Goal: Task Accomplishment & Management: Use online tool/utility

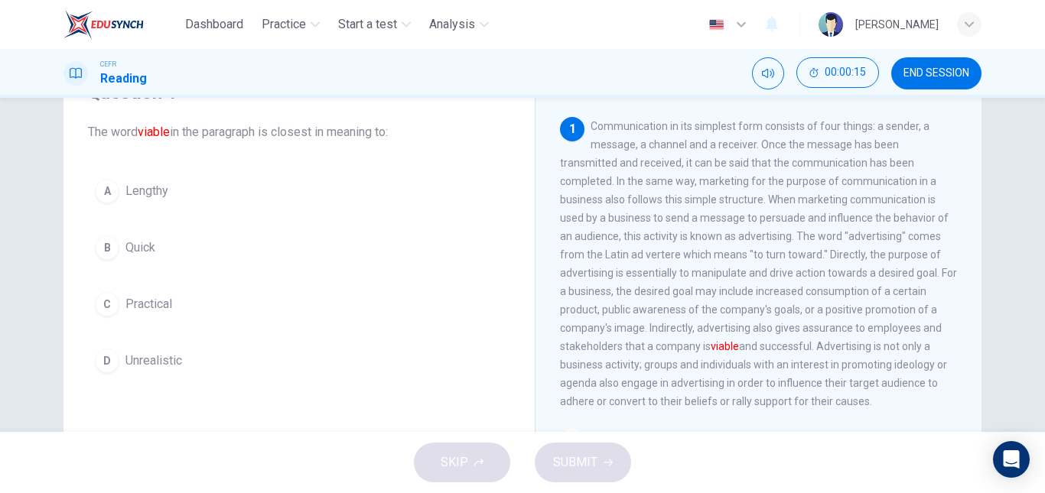
scroll to position [80, 0]
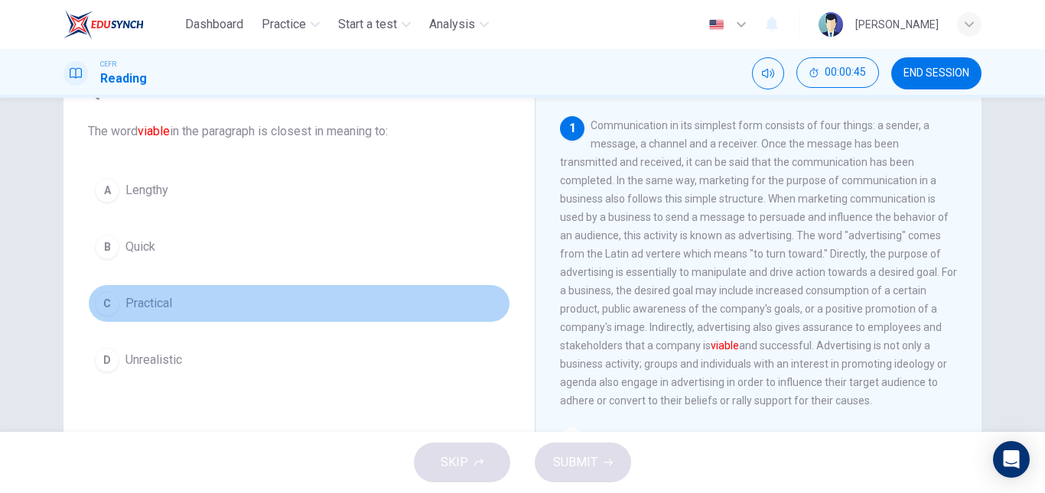
click at [158, 290] on button "C Practical" at bounding box center [299, 303] width 422 height 38
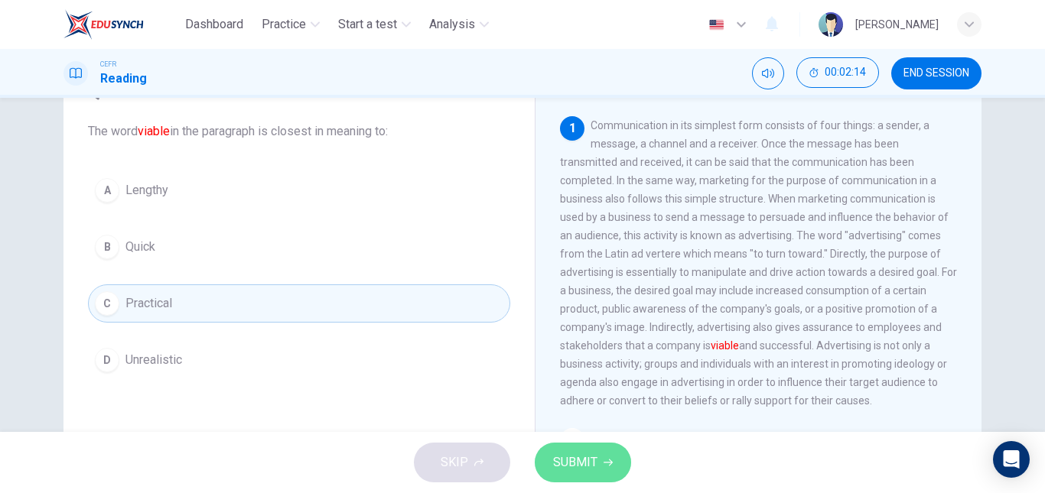
click at [612, 463] on button "SUBMIT" at bounding box center [583, 463] width 96 height 40
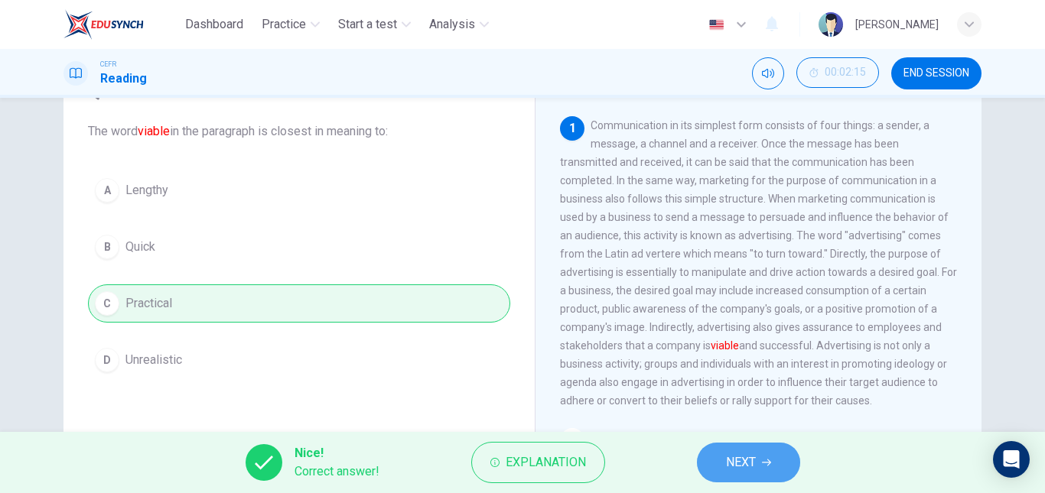
click at [753, 463] on span "NEXT" at bounding box center [741, 462] width 30 height 21
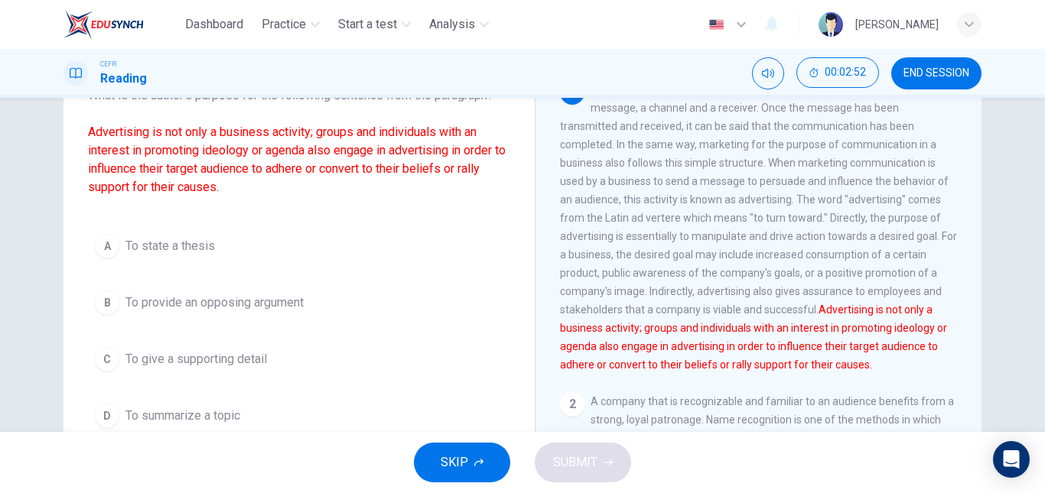
scroll to position [123, 0]
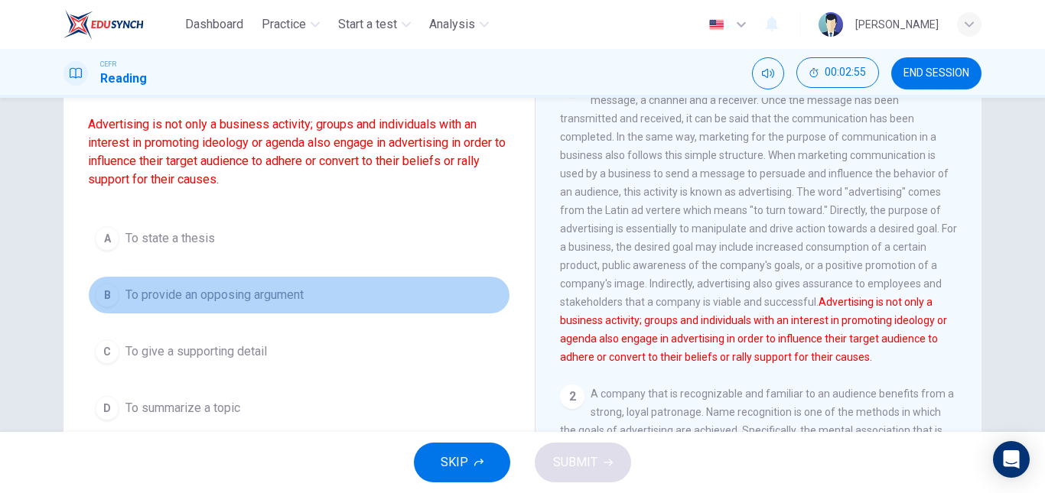
click at [192, 304] on span "To provide an opposing argument" at bounding box center [214, 295] width 178 height 18
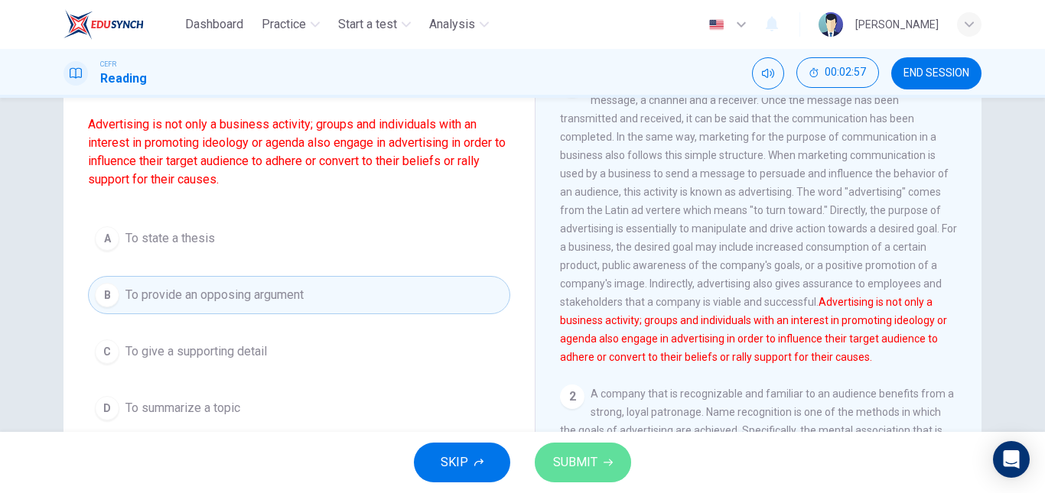
click at [570, 455] on span "SUBMIT" at bounding box center [575, 462] width 44 height 21
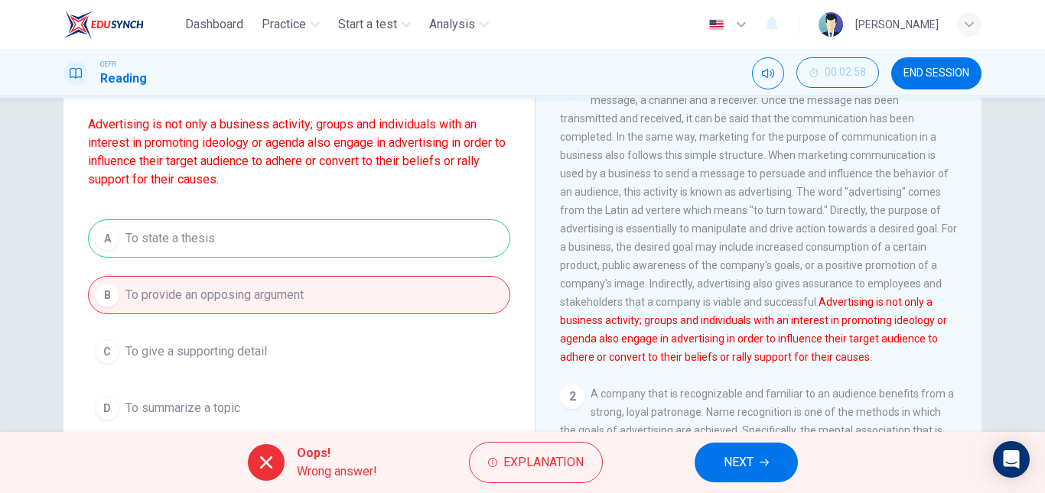
click at [730, 457] on span "NEXT" at bounding box center [738, 462] width 30 height 21
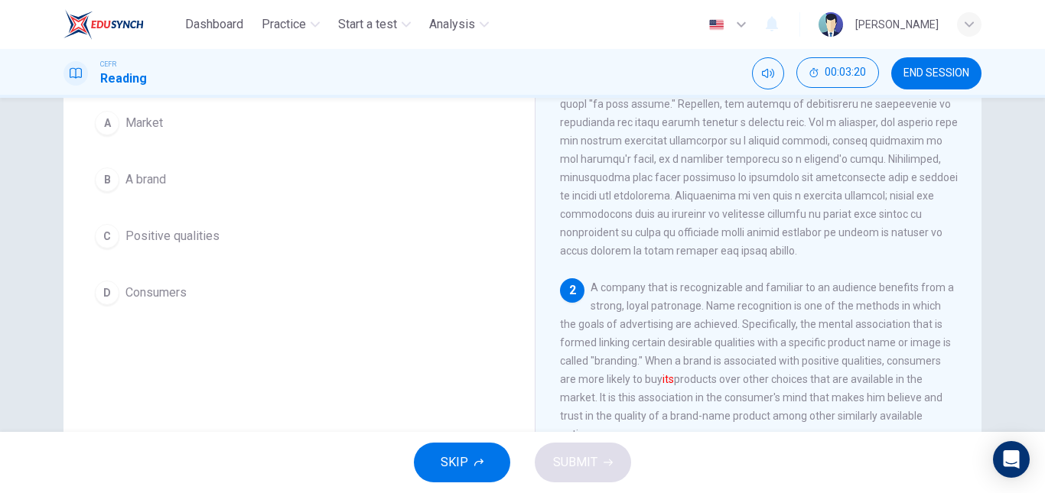
scroll to position [146, 0]
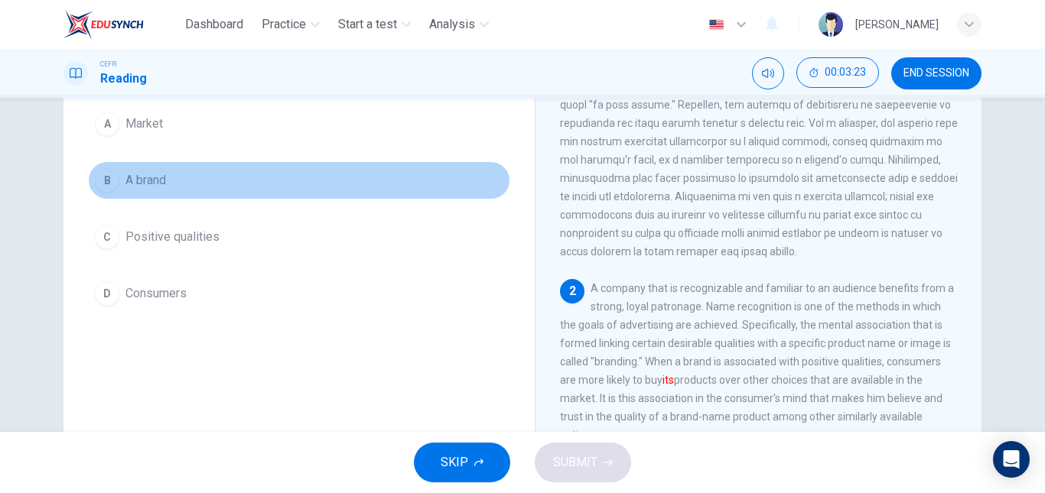
click at [220, 171] on button "B A brand" at bounding box center [299, 180] width 422 height 38
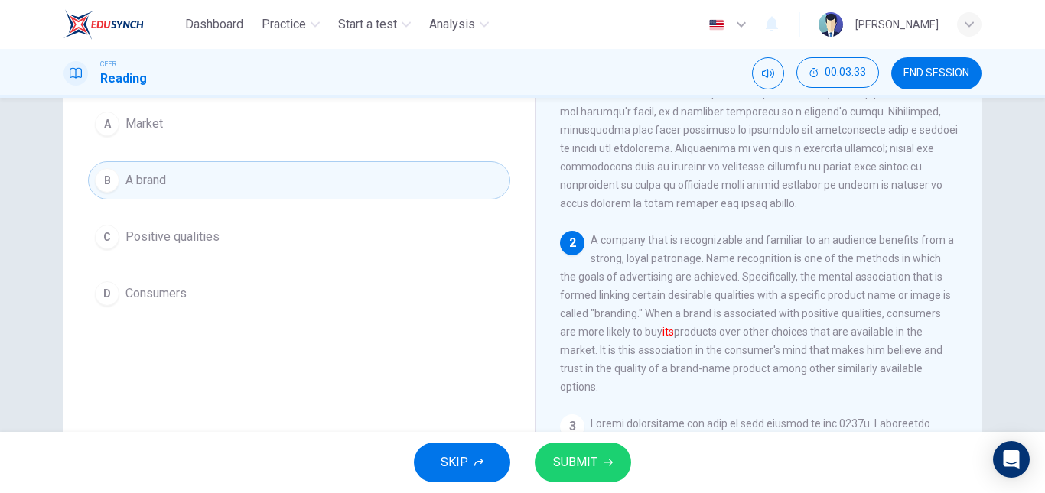
scroll to position [132, 0]
click at [567, 460] on span "SUBMIT" at bounding box center [575, 462] width 44 height 21
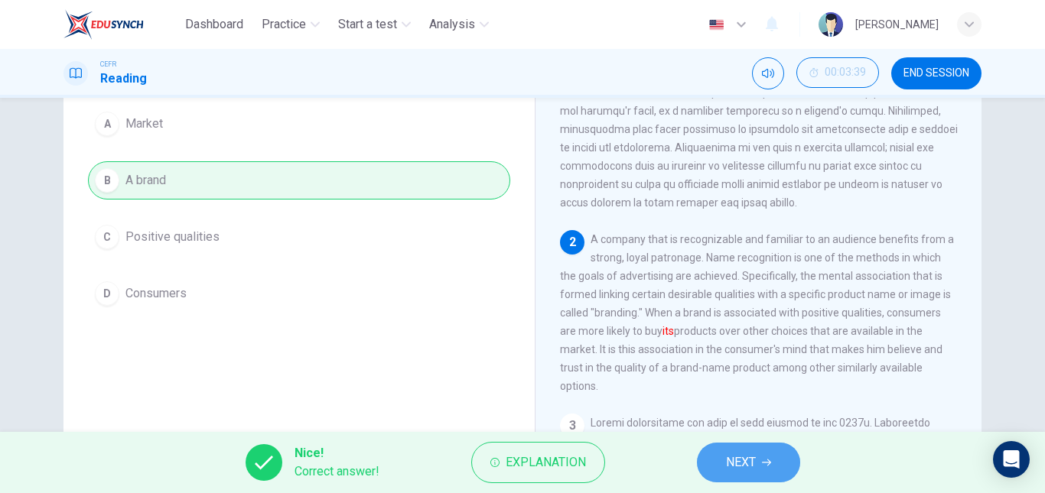
click at [730, 450] on button "NEXT" at bounding box center [748, 463] width 103 height 40
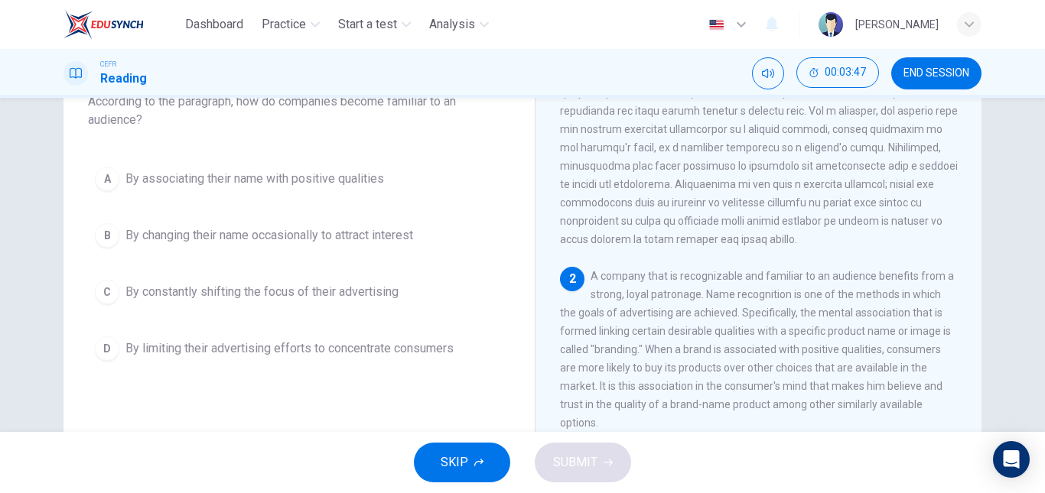
scroll to position [109, 0]
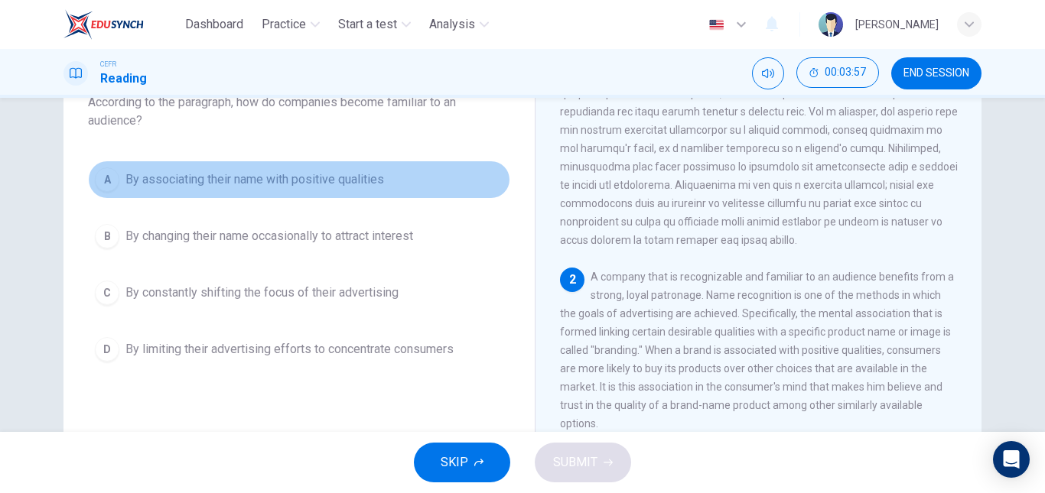
click at [251, 188] on span "By associating their name with positive qualities" at bounding box center [254, 180] width 258 height 18
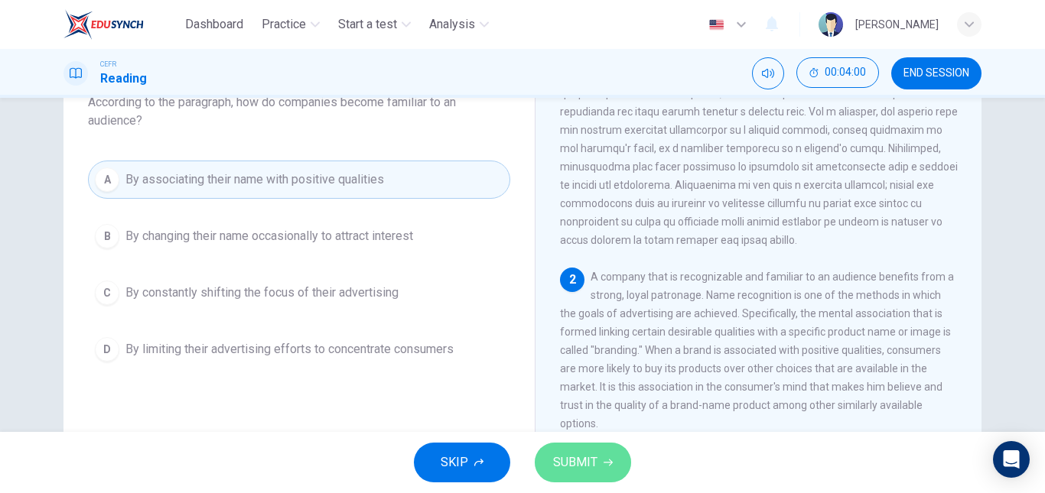
click at [569, 455] on span "SUBMIT" at bounding box center [575, 462] width 44 height 21
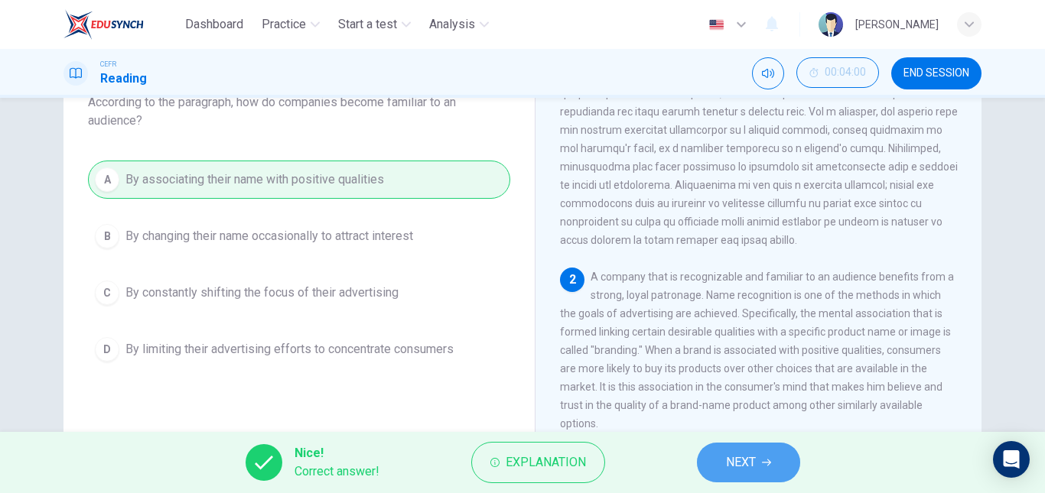
click at [729, 460] on span "NEXT" at bounding box center [741, 462] width 30 height 21
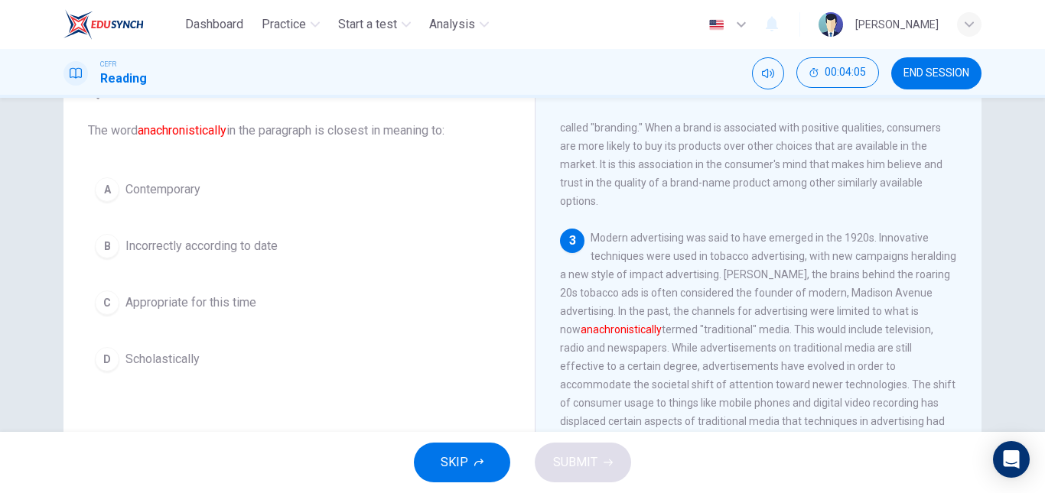
scroll to position [440, 0]
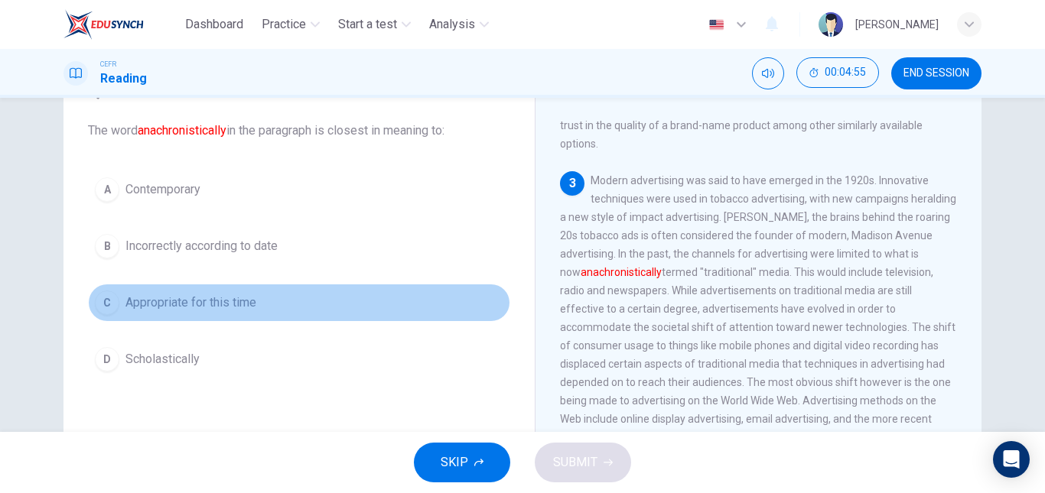
click at [177, 295] on span "Appropriate for this time" at bounding box center [190, 303] width 131 height 18
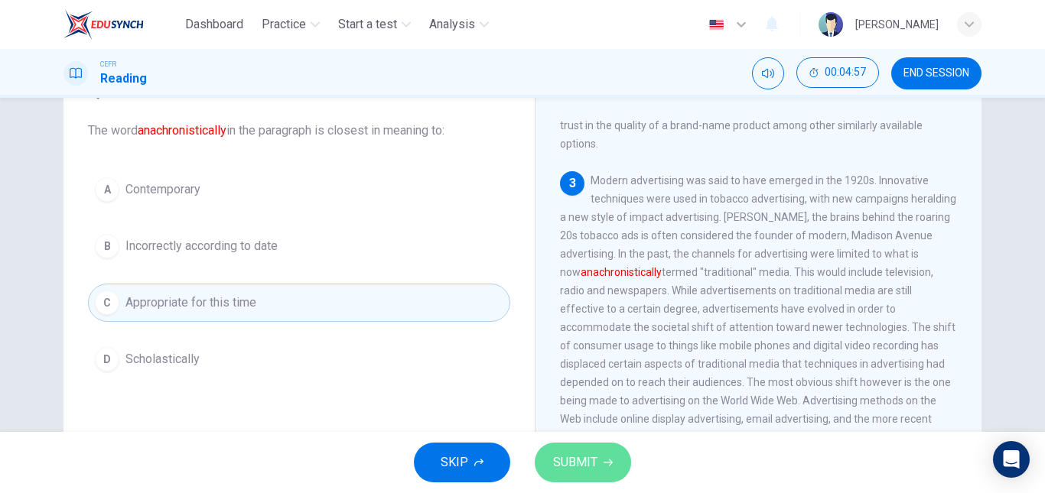
click at [592, 477] on button "SUBMIT" at bounding box center [583, 463] width 96 height 40
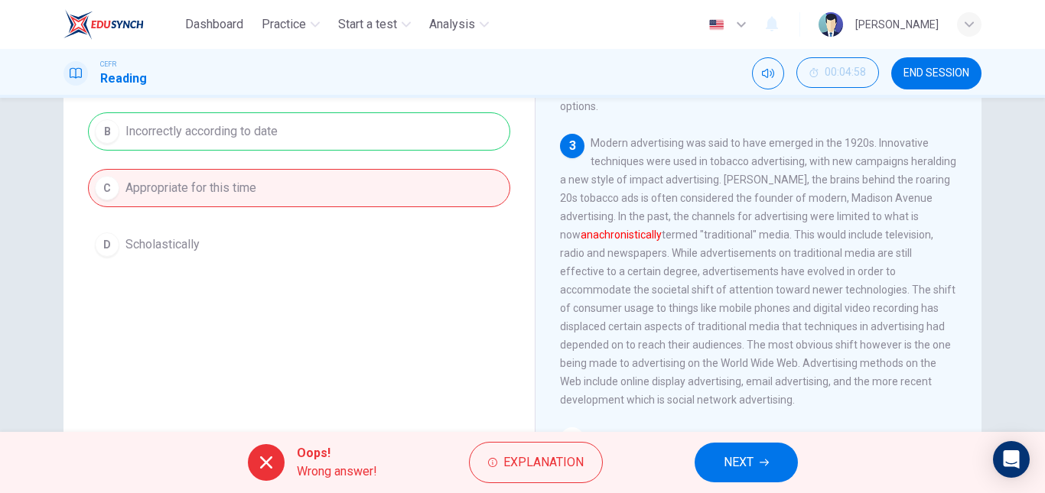
scroll to position [196, 0]
click at [746, 450] on button "NEXT" at bounding box center [745, 463] width 103 height 40
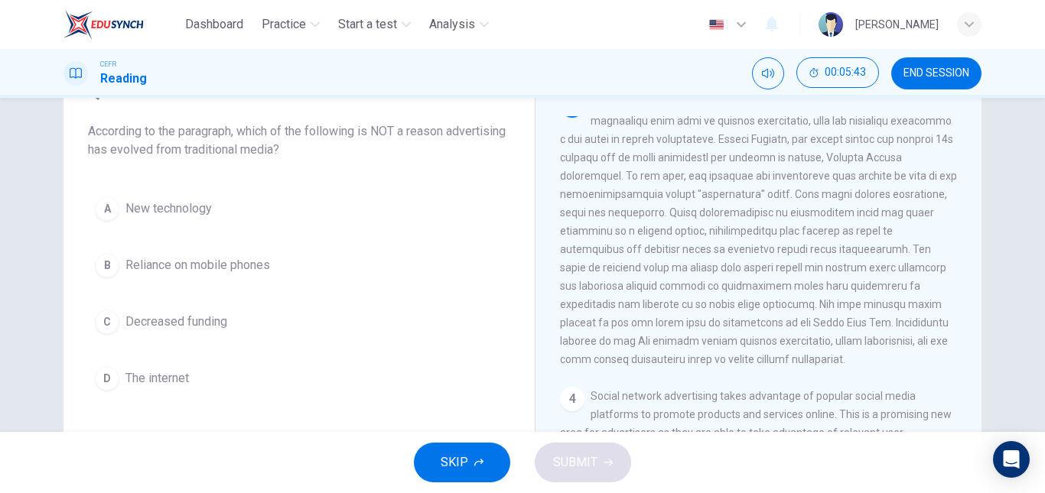
scroll to position [522, 0]
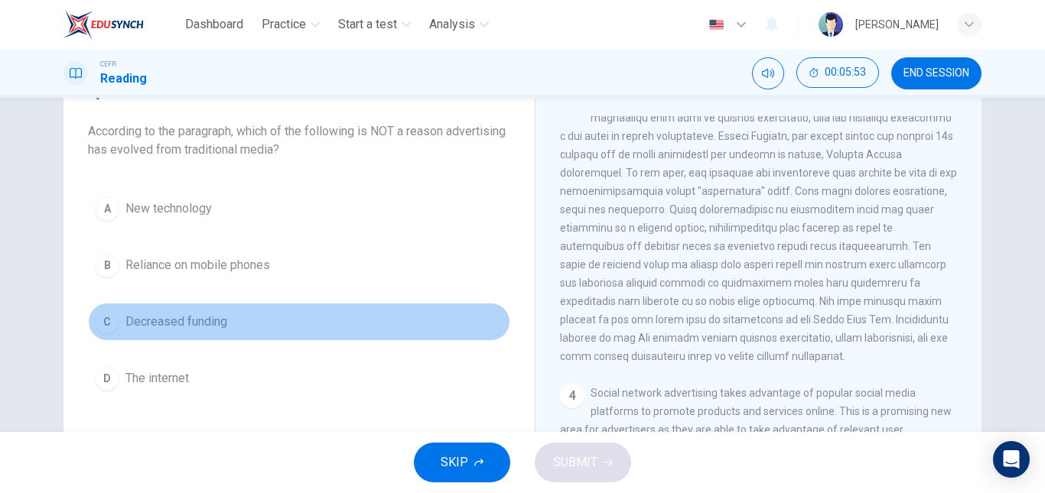
click at [219, 317] on span "Decreased funding" at bounding box center [176, 322] width 102 height 18
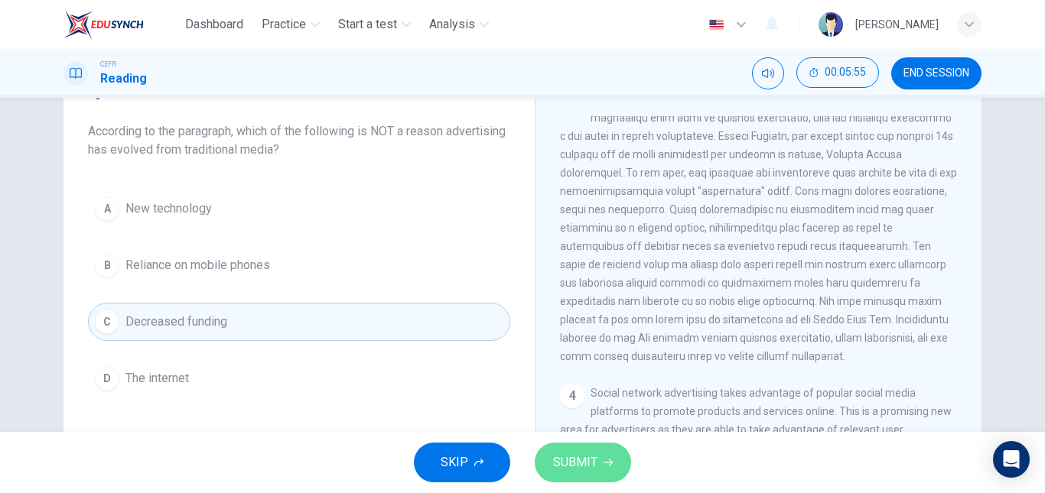
click at [586, 460] on span "SUBMIT" at bounding box center [575, 462] width 44 height 21
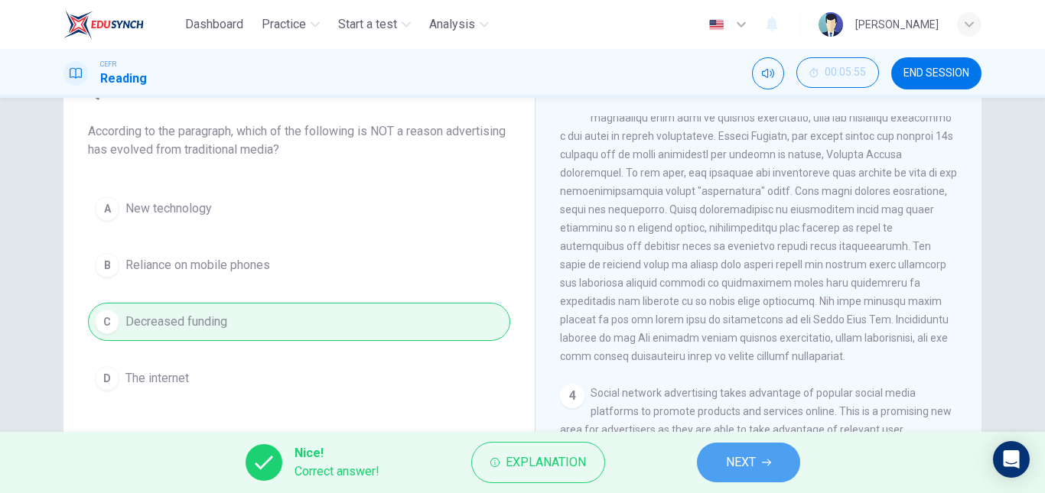
click at [752, 473] on span "NEXT" at bounding box center [741, 462] width 30 height 21
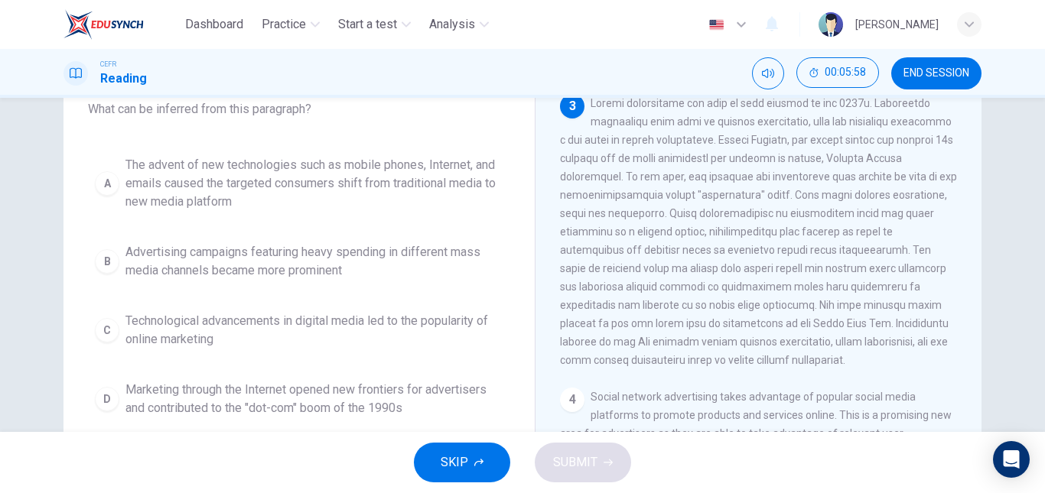
scroll to position [488, 0]
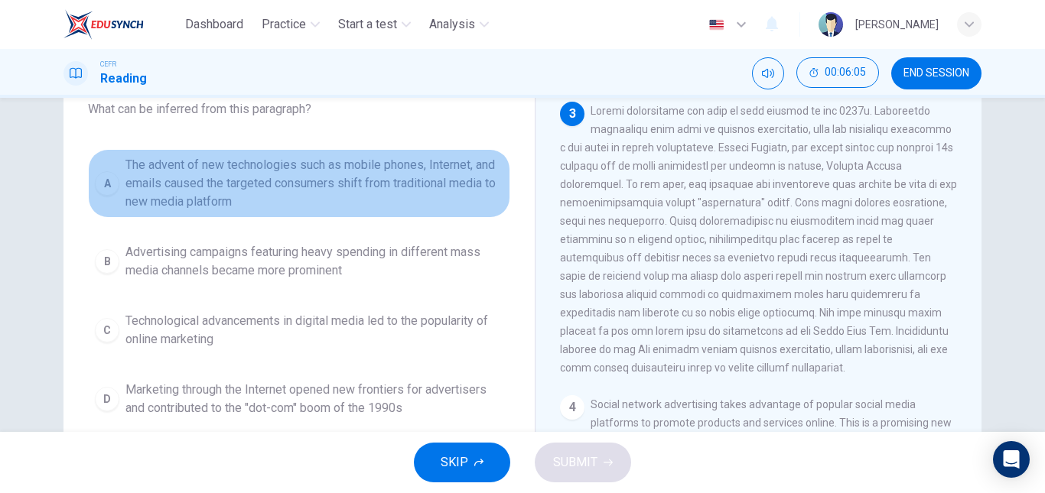
click at [414, 180] on span "The advent of new technologies such as mobile phones, Internet, and emails caus…" at bounding box center [314, 183] width 378 height 55
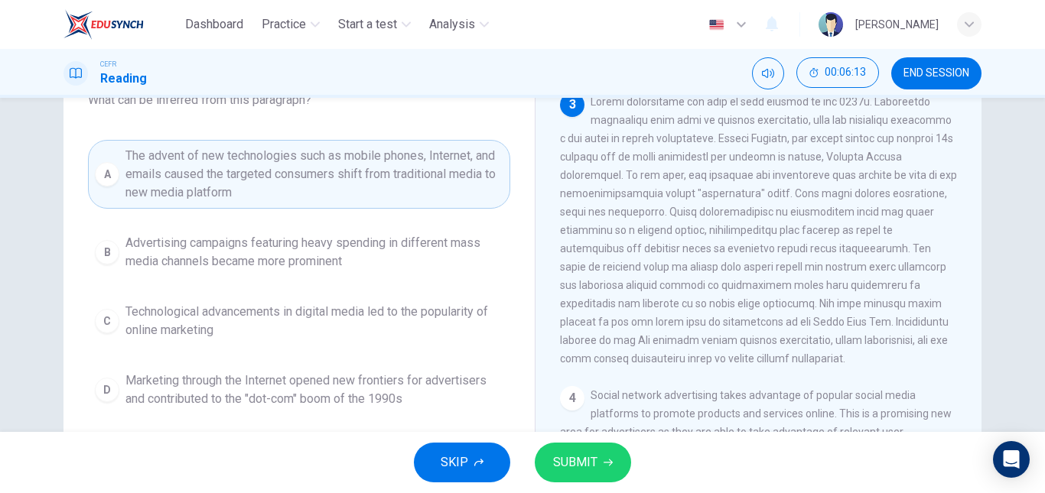
scroll to position [112, 0]
click at [573, 448] on button "SUBMIT" at bounding box center [583, 463] width 96 height 40
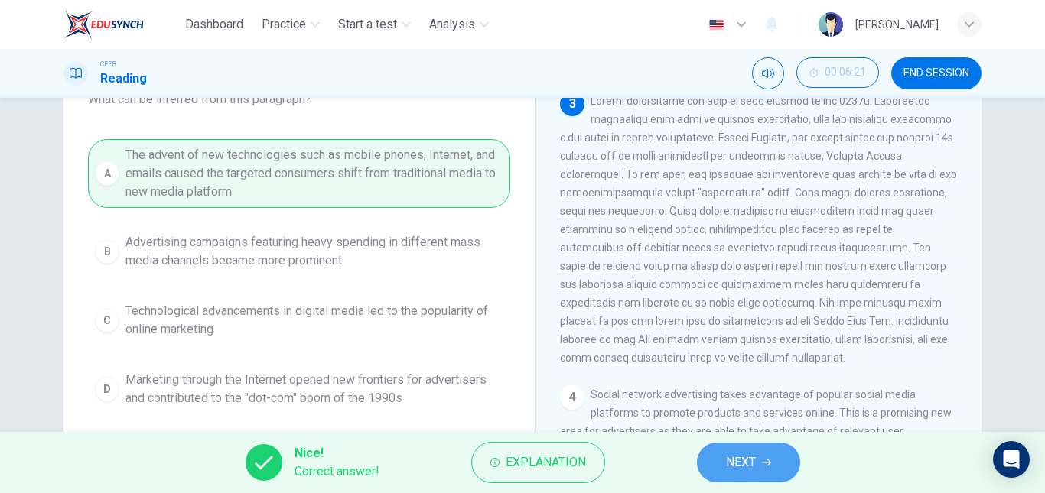
click at [727, 460] on span "NEXT" at bounding box center [741, 462] width 30 height 21
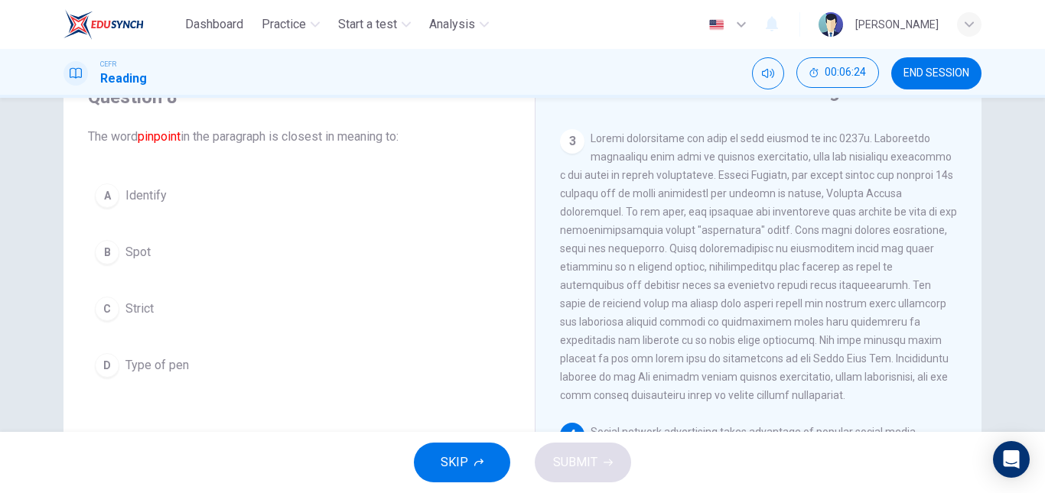
scroll to position [794, 0]
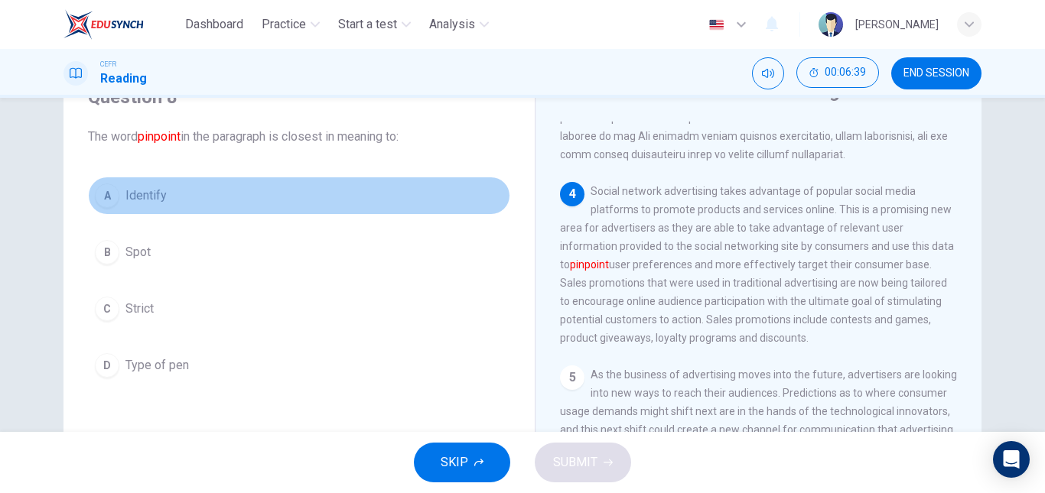
click at [131, 200] on span "Identify" at bounding box center [145, 196] width 41 height 18
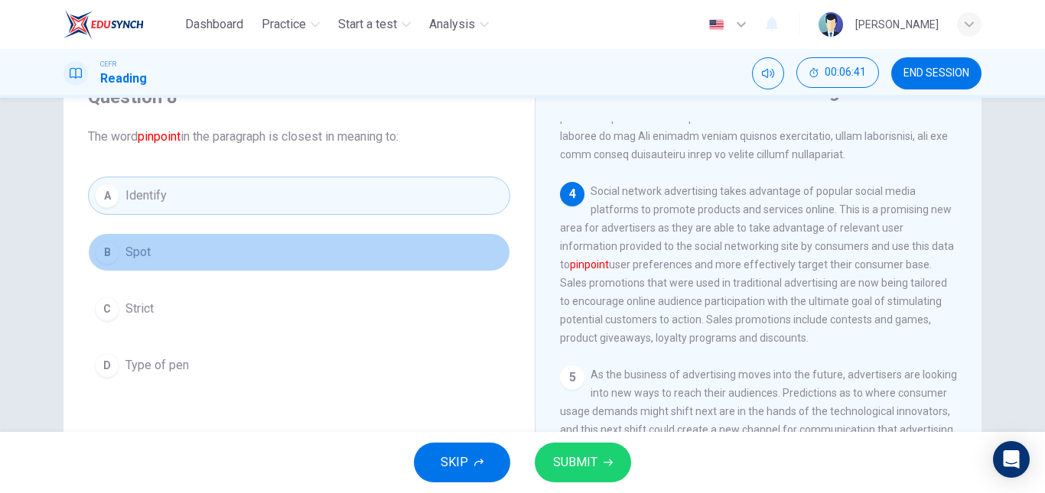
click at [197, 239] on button "B Spot" at bounding box center [299, 252] width 422 height 38
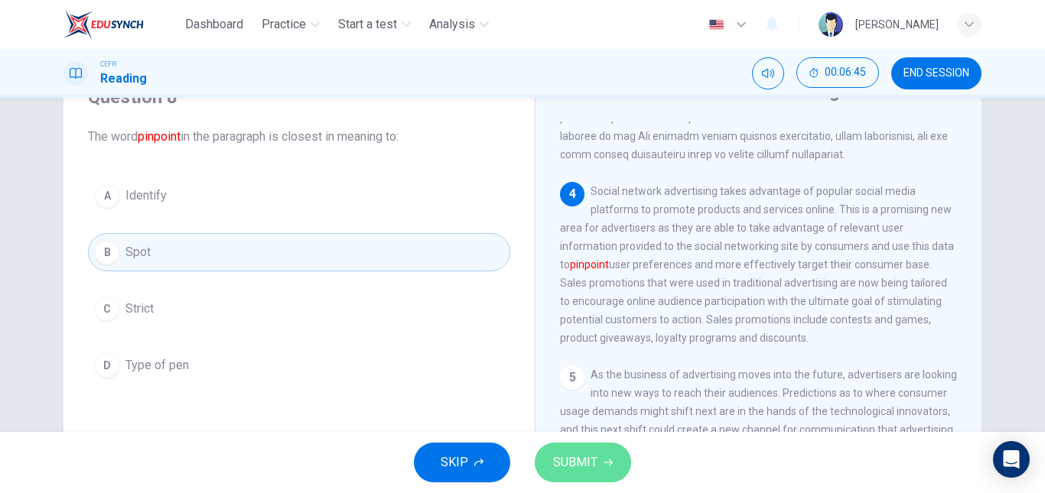
click at [571, 450] on button "SUBMIT" at bounding box center [583, 463] width 96 height 40
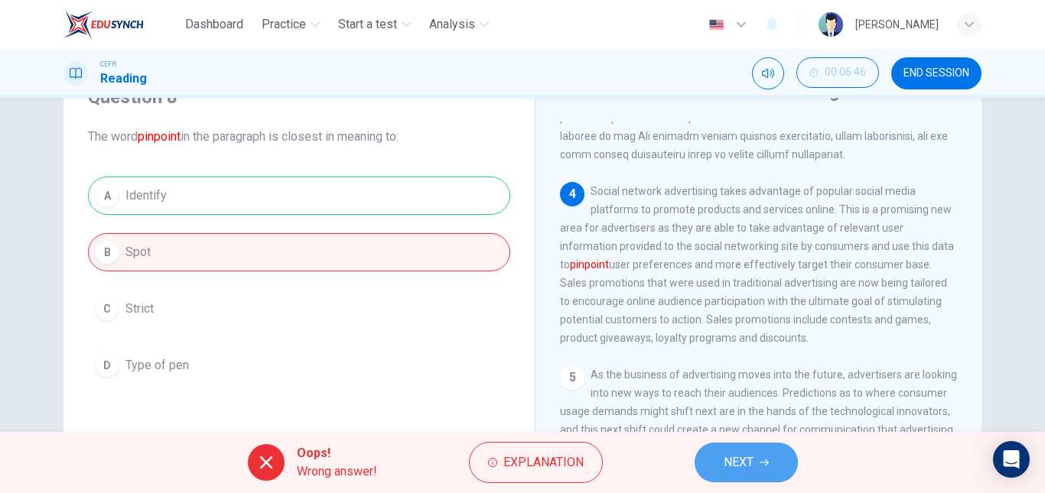
click at [713, 460] on button "NEXT" at bounding box center [745, 463] width 103 height 40
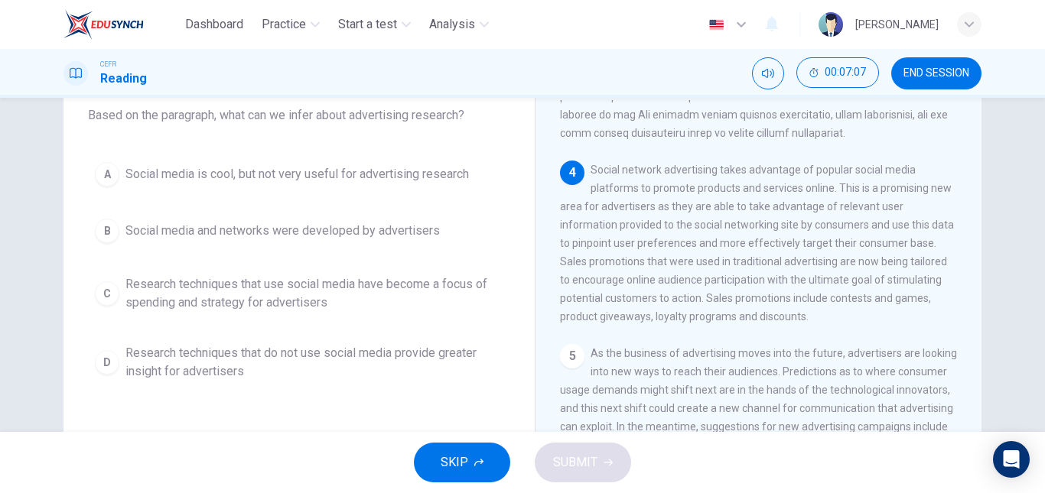
scroll to position [96, 0]
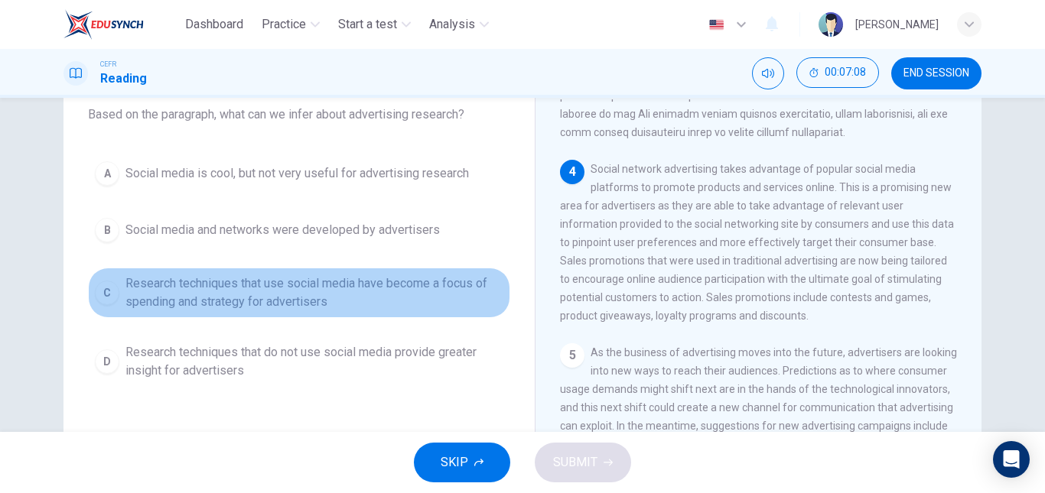
click at [349, 287] on span "Research techniques that use social media have become a focus of spending and s…" at bounding box center [314, 293] width 378 height 37
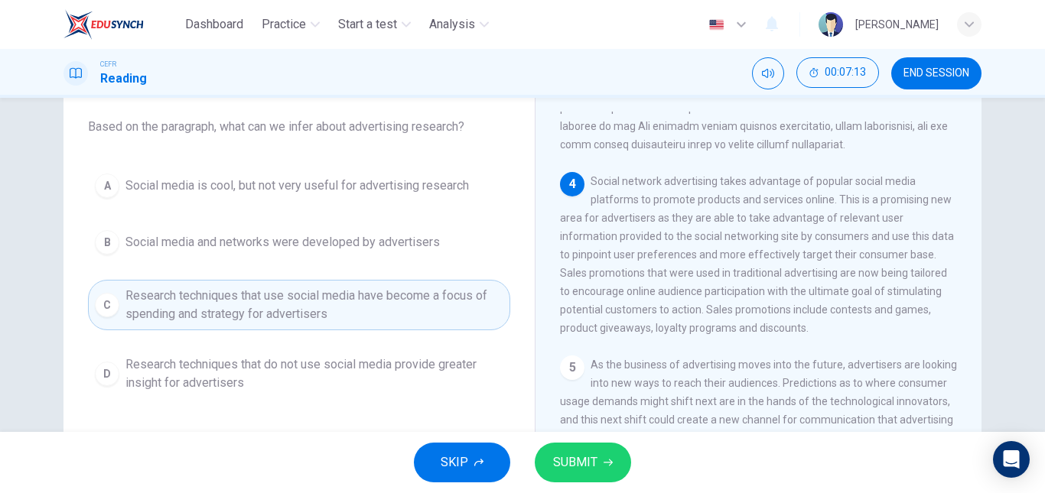
scroll to position [83, 0]
click at [576, 450] on button "SUBMIT" at bounding box center [583, 463] width 96 height 40
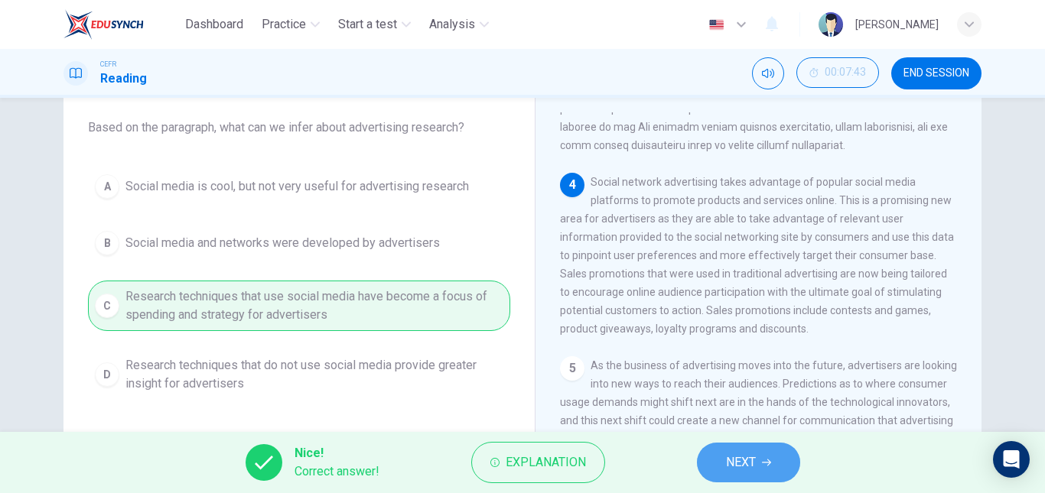
click at [719, 453] on button "NEXT" at bounding box center [748, 463] width 103 height 40
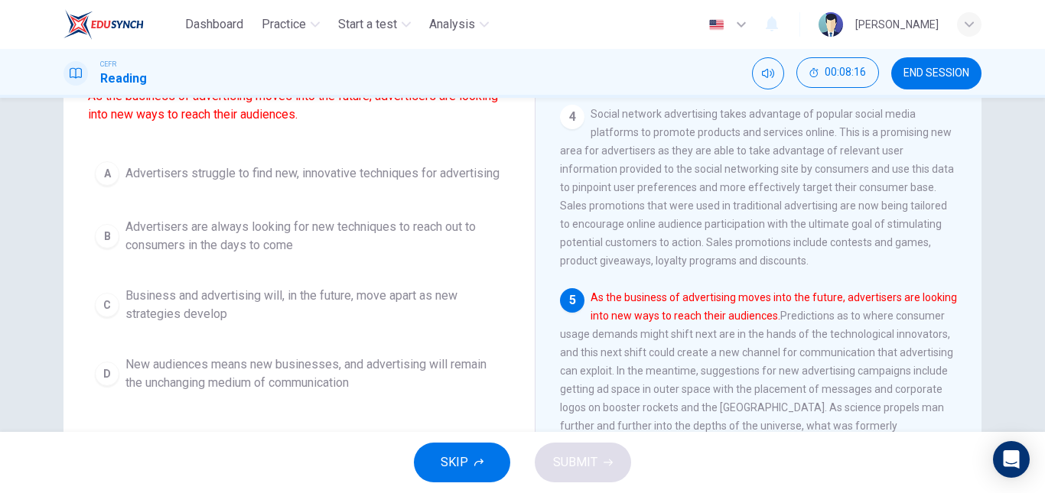
scroll to position [152, 0]
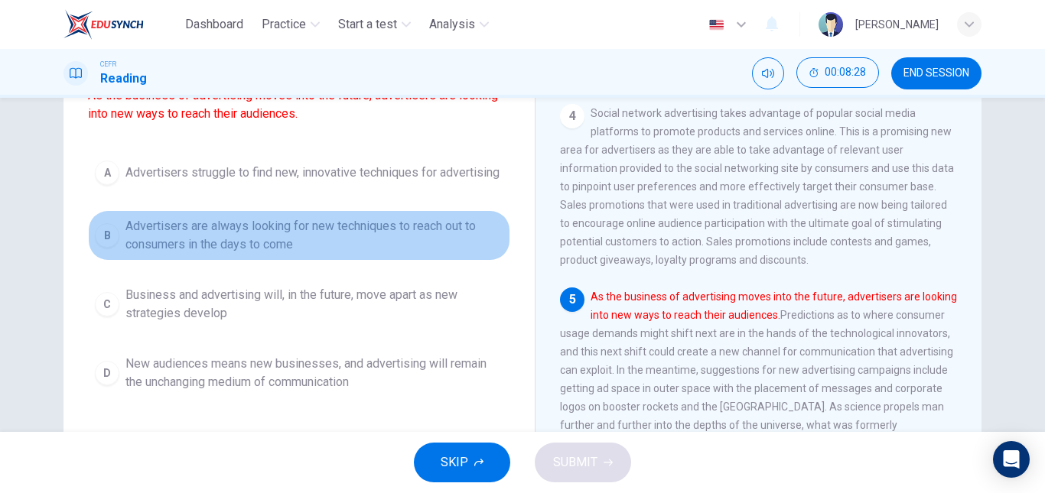
click at [256, 237] on span "Advertisers are always looking for new techniques to reach out to consumers in …" at bounding box center [314, 235] width 378 height 37
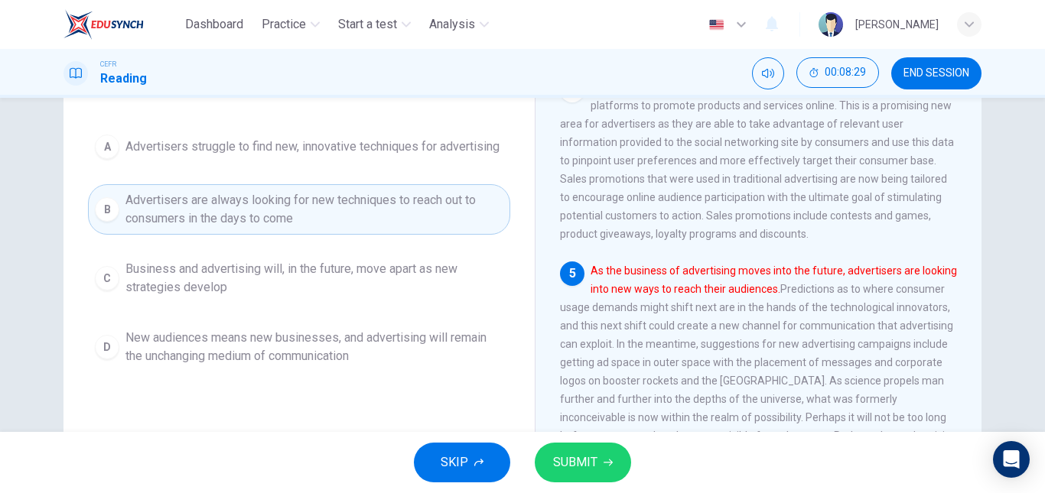
scroll to position [179, 0]
click at [561, 447] on button "SUBMIT" at bounding box center [583, 463] width 96 height 40
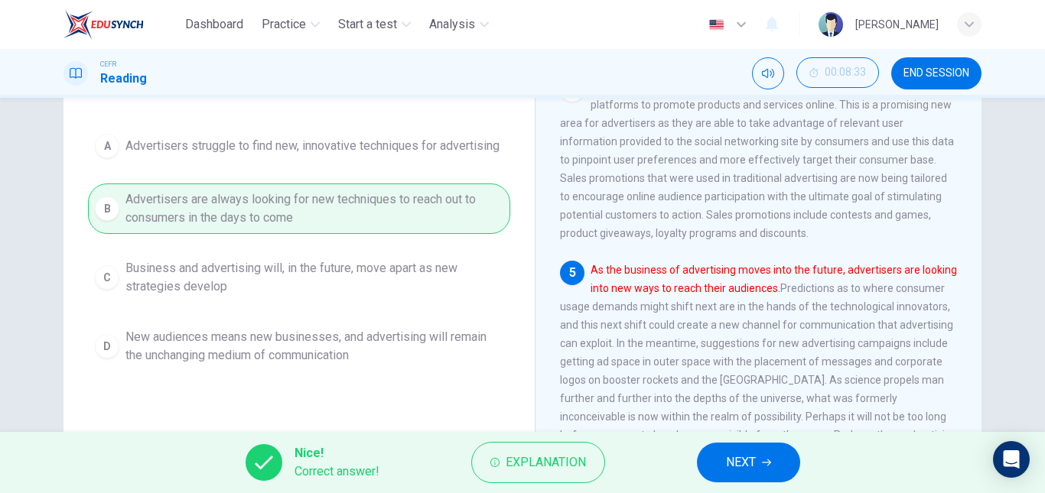
click at [737, 457] on span "NEXT" at bounding box center [741, 462] width 30 height 21
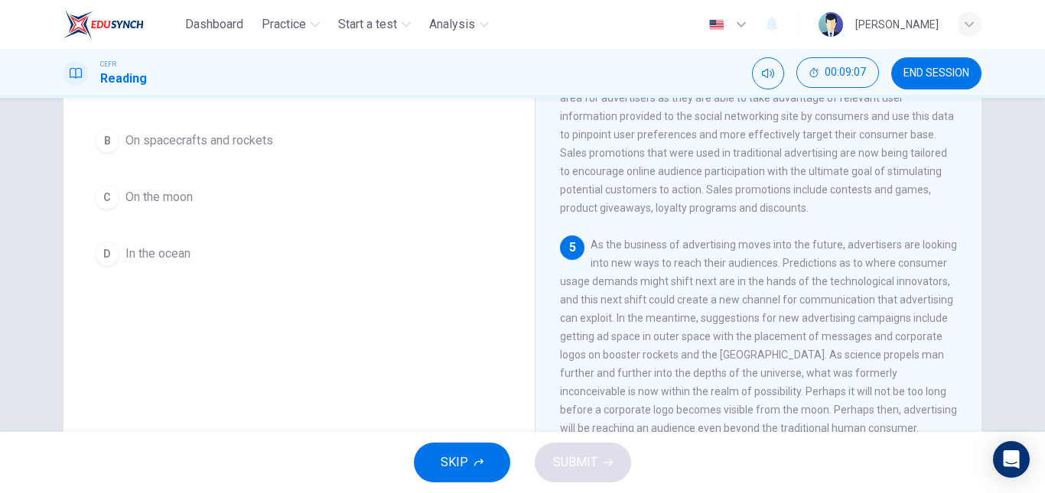
scroll to position [205, 0]
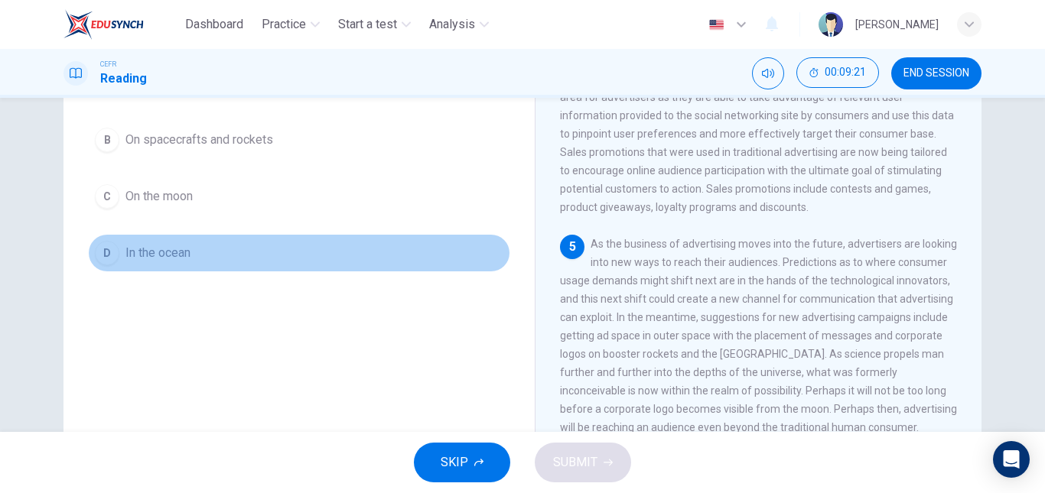
click at [209, 253] on button "D In the ocean" at bounding box center [299, 253] width 422 height 38
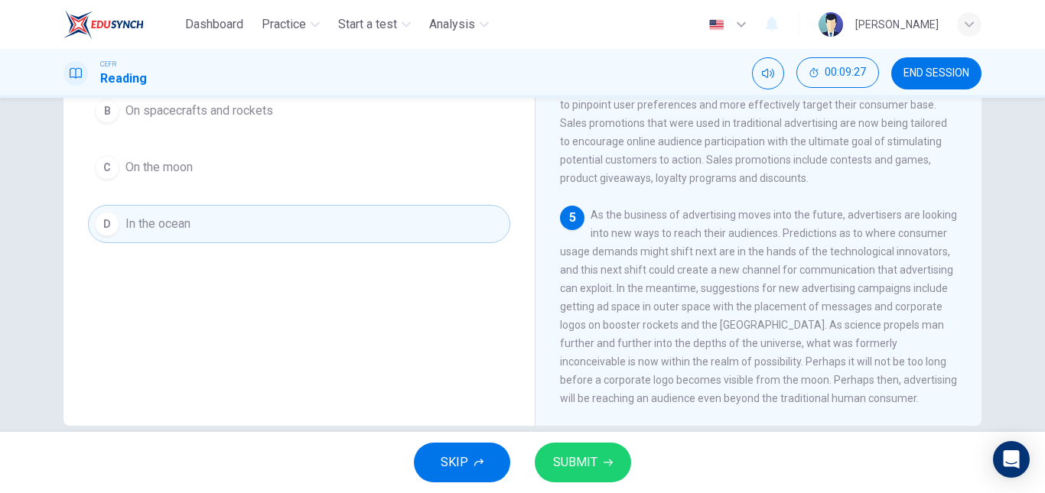
scroll to position [236, 0]
click at [605, 452] on button "SUBMIT" at bounding box center [583, 463] width 96 height 40
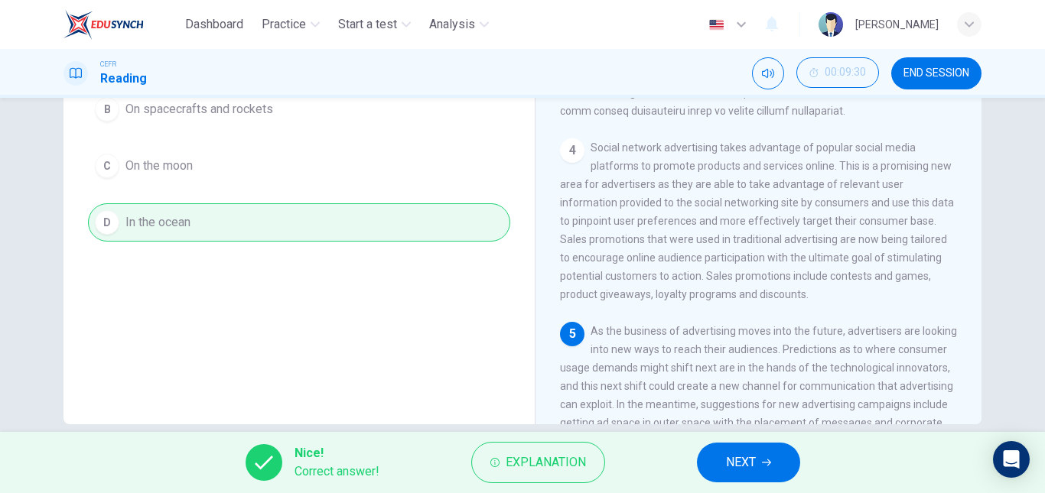
scroll to position [606, 0]
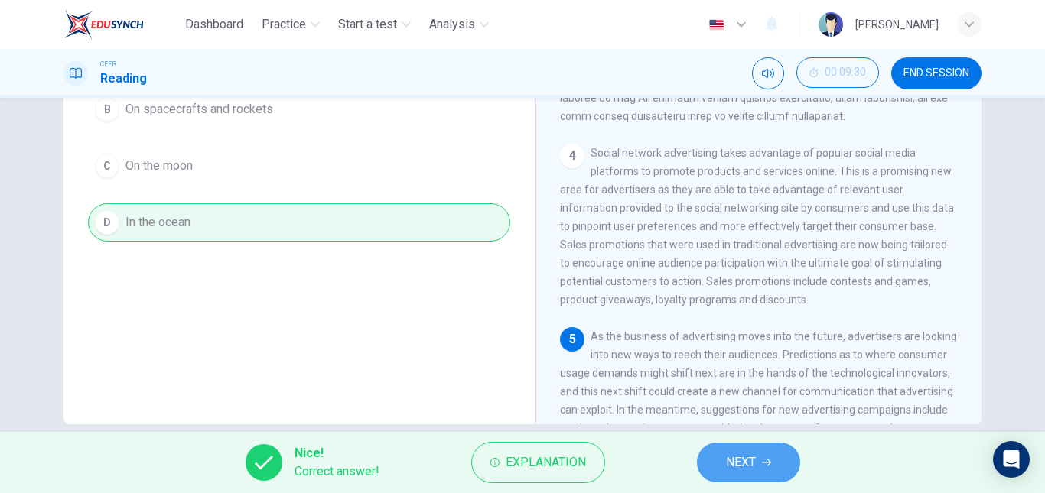
click at [744, 472] on span "NEXT" at bounding box center [741, 462] width 30 height 21
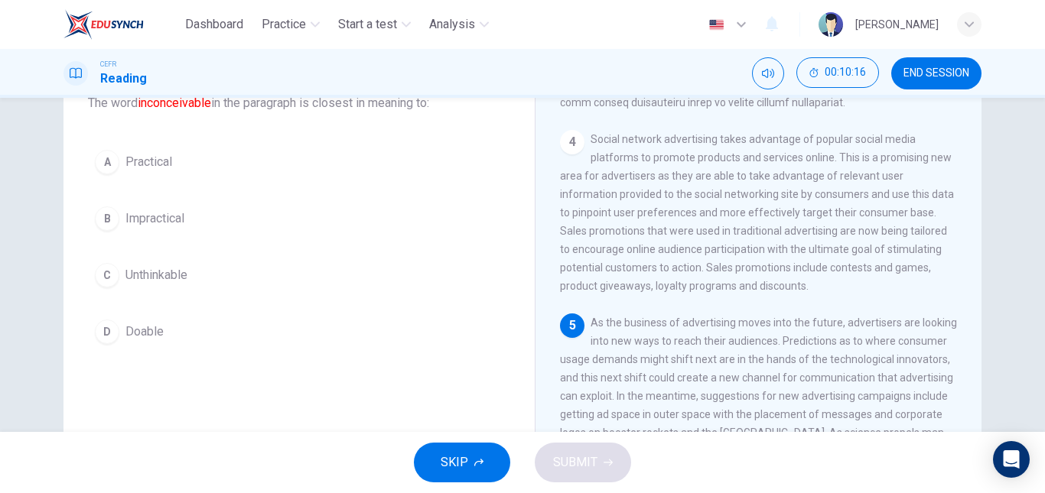
scroll to position [102, 0]
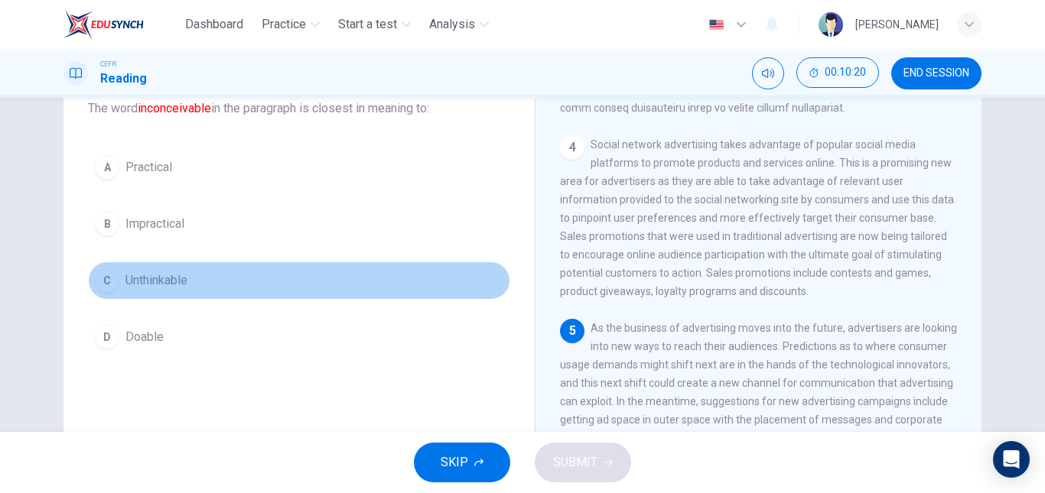
click at [162, 273] on span "Unthinkable" at bounding box center [156, 280] width 62 height 18
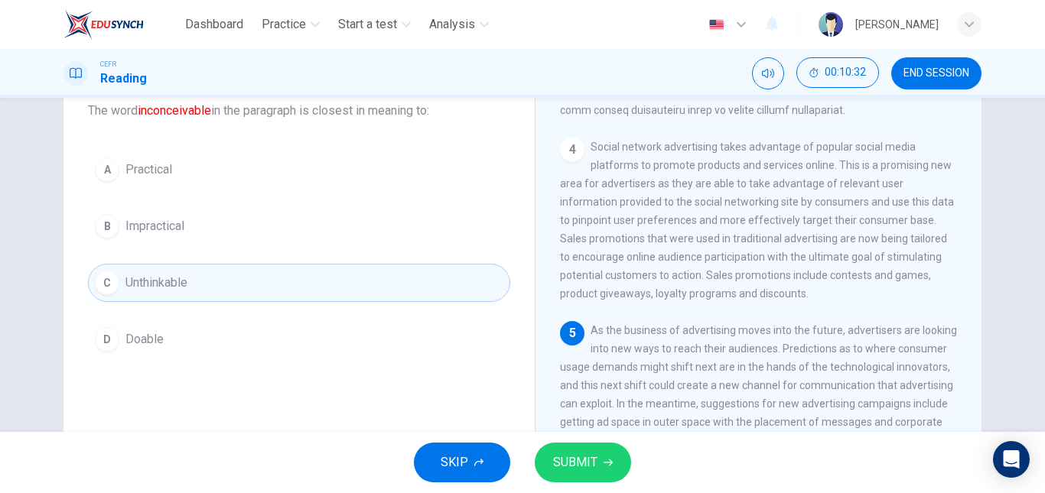
scroll to position [99, 0]
click at [564, 447] on button "SUBMIT" at bounding box center [583, 463] width 96 height 40
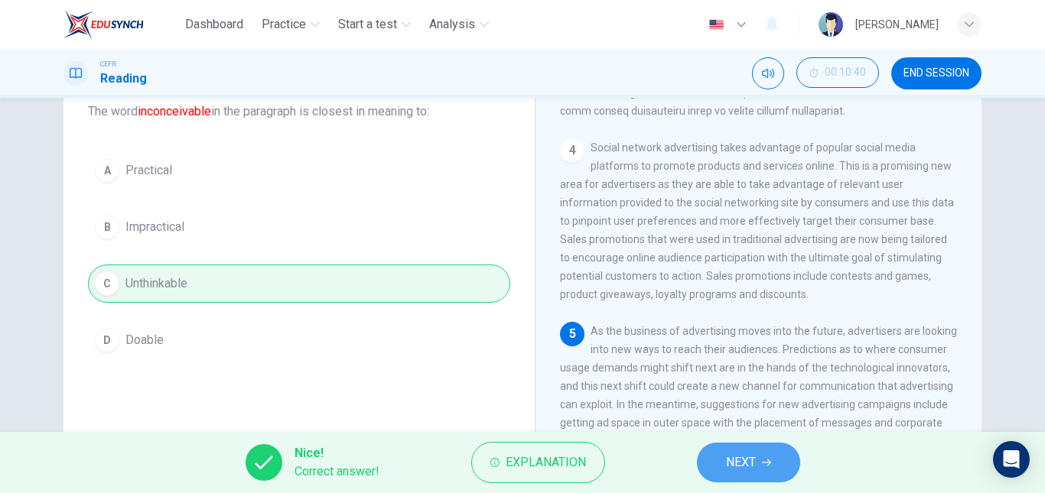
click at [785, 452] on button "NEXT" at bounding box center [748, 463] width 103 height 40
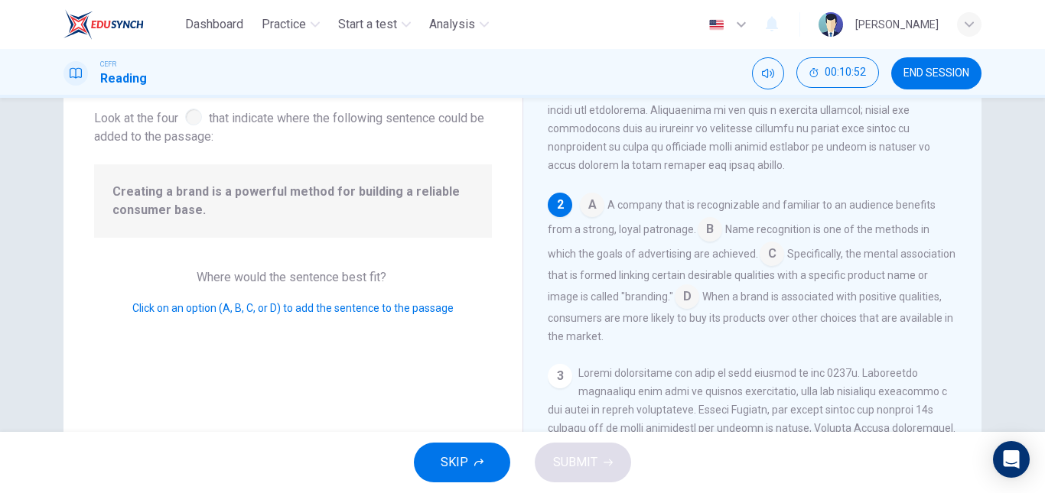
scroll to position [238, 0]
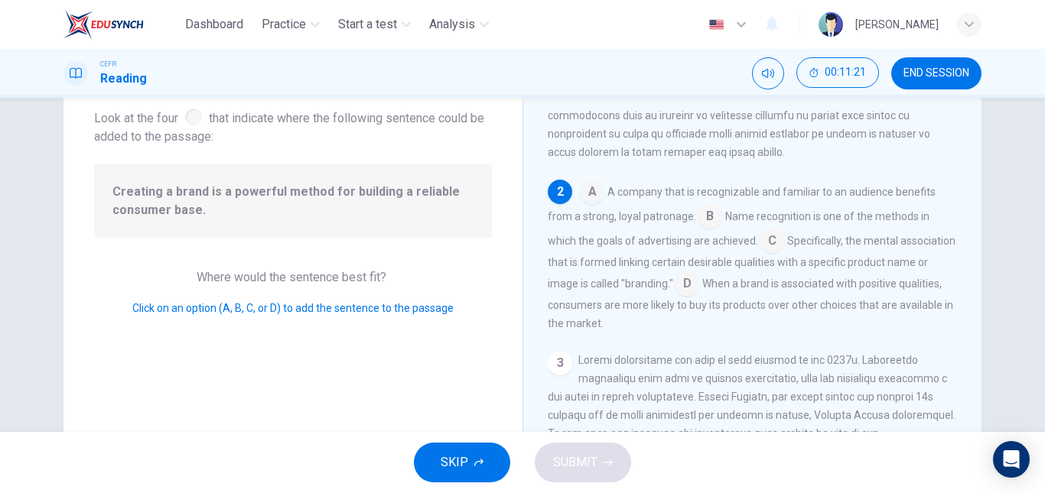
click at [699, 297] on input at bounding box center [686, 285] width 24 height 24
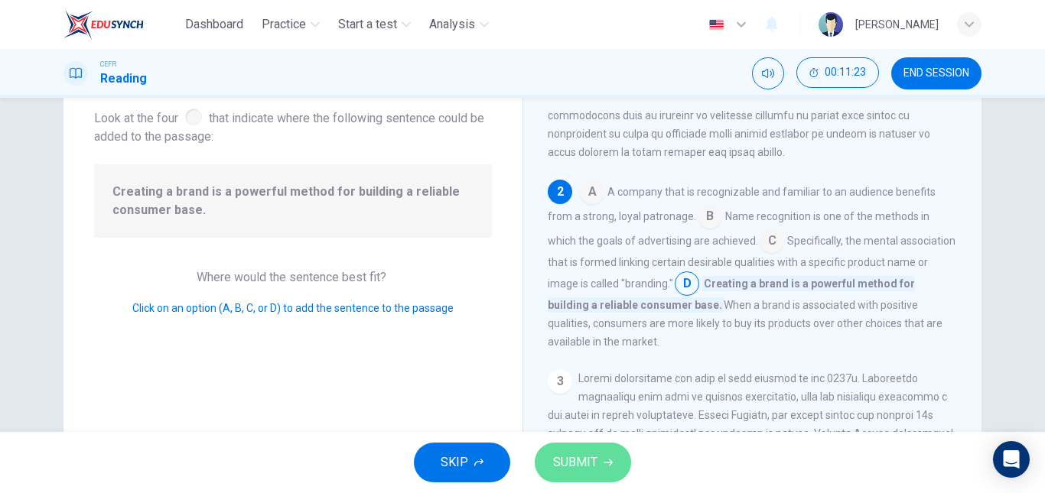
click at [590, 450] on button "SUBMIT" at bounding box center [583, 463] width 96 height 40
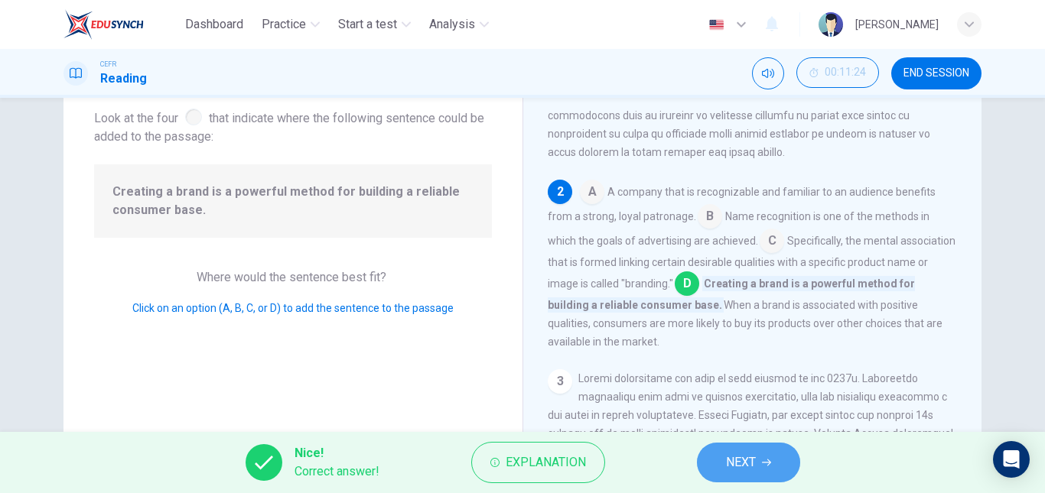
click at [769, 470] on button "NEXT" at bounding box center [748, 463] width 103 height 40
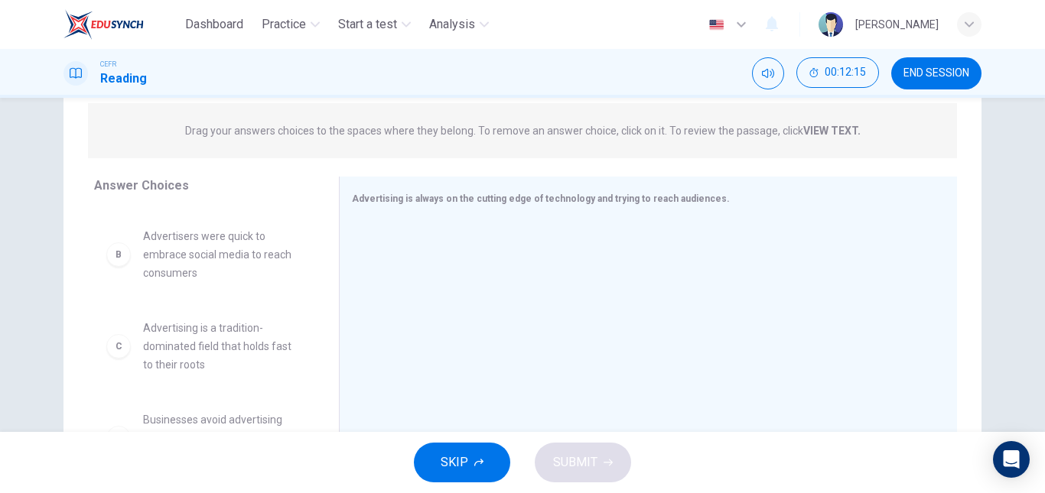
scroll to position [83, 0]
drag, startPoint x: 224, startPoint y: 275, endPoint x: 502, endPoint y: 260, distance: 278.0
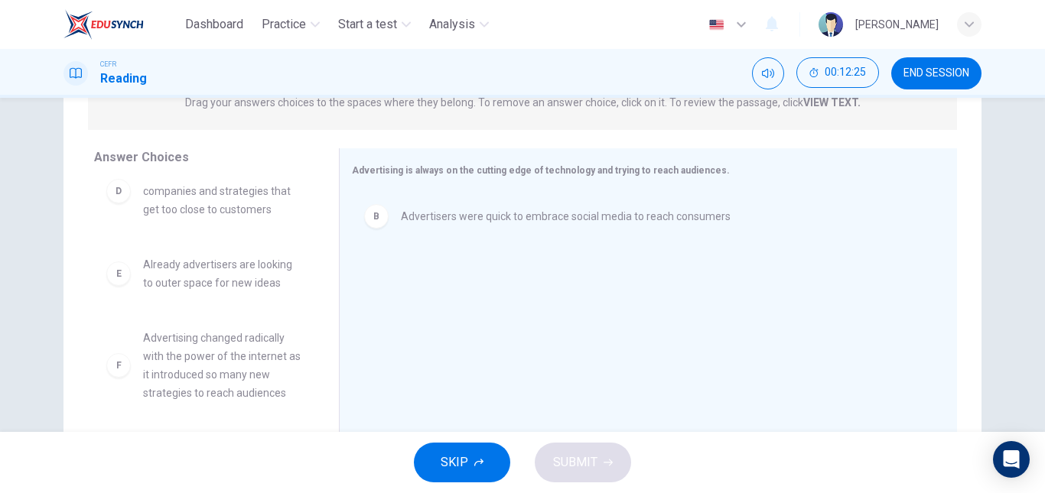
scroll to position [231, 0]
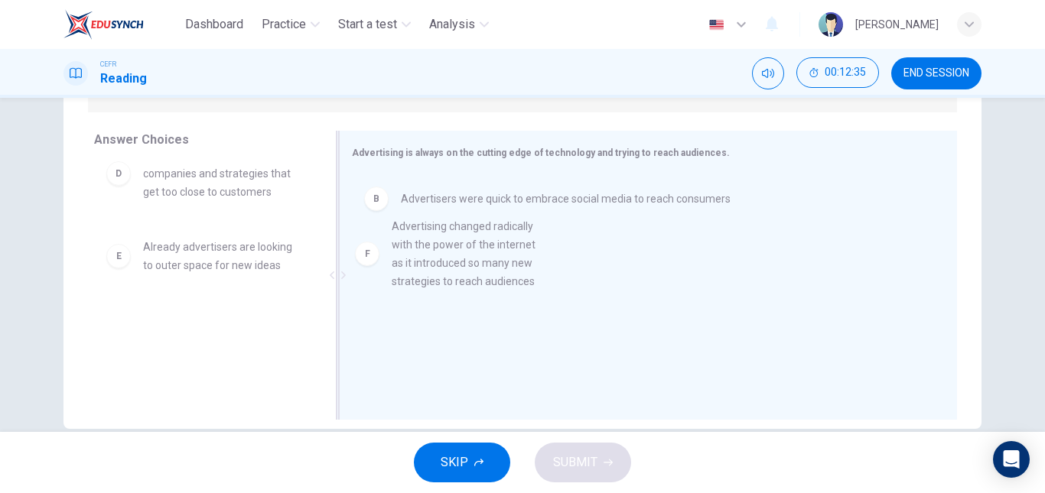
drag, startPoint x: 208, startPoint y: 349, endPoint x: 465, endPoint y: 255, distance: 273.6
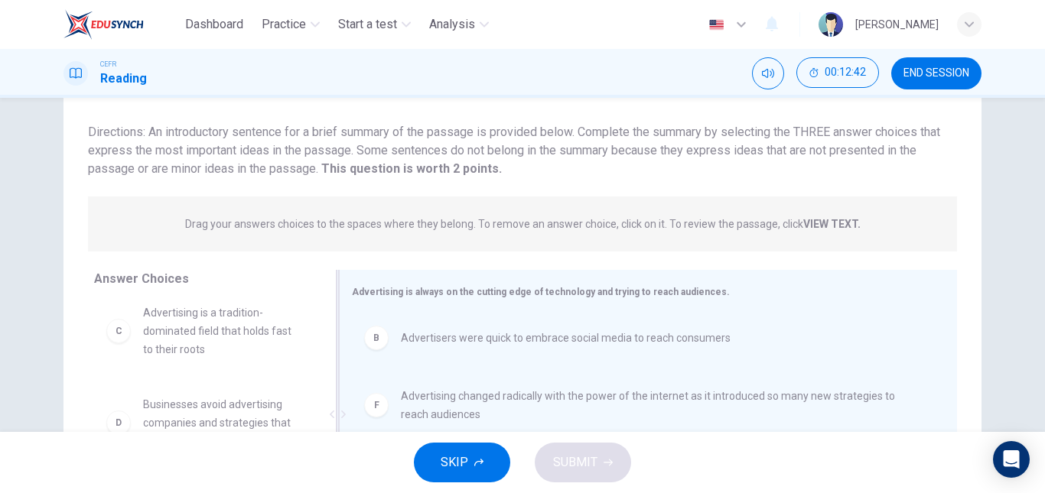
scroll to position [258, 0]
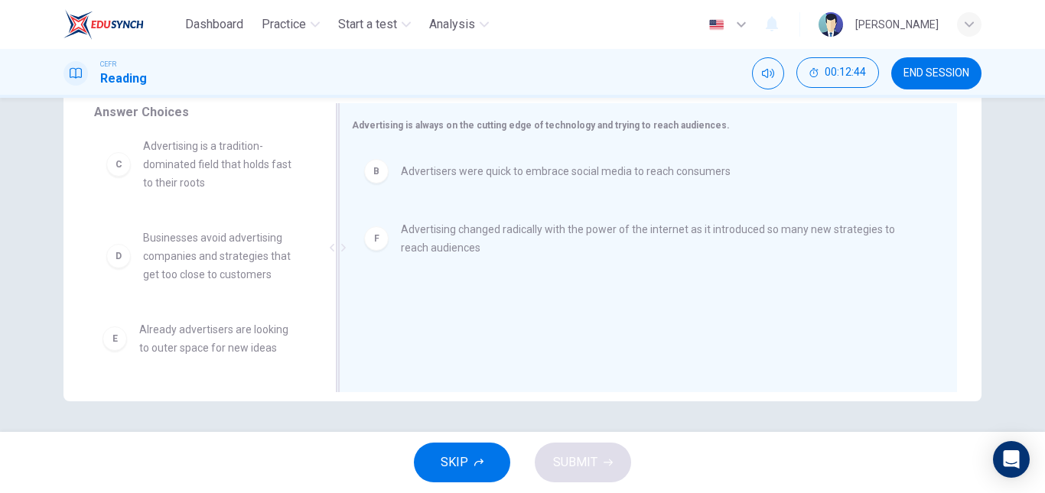
drag, startPoint x: 195, startPoint y: 344, endPoint x: 469, endPoint y: 309, distance: 276.0
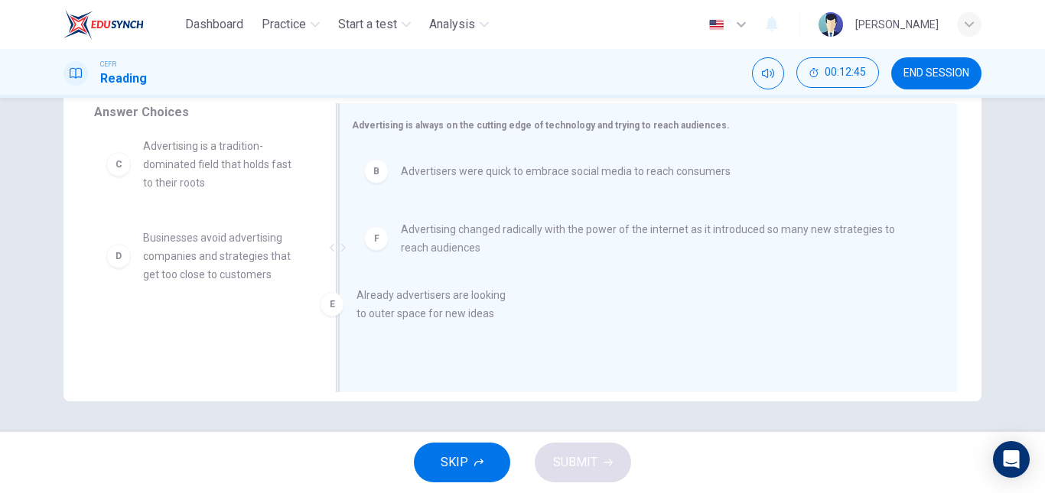
drag, startPoint x: 166, startPoint y: 349, endPoint x: 528, endPoint y: 301, distance: 365.6
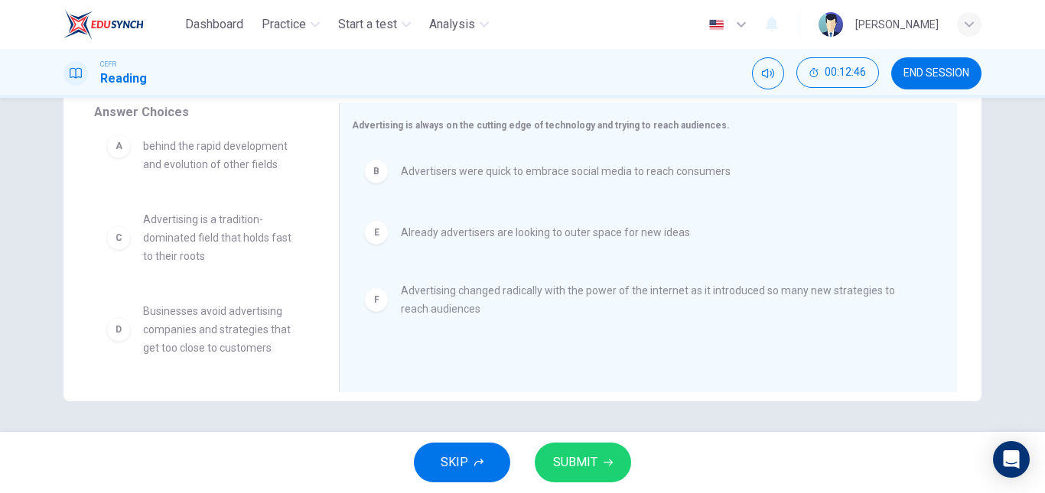
scroll to position [46, 0]
click at [596, 463] on button "SUBMIT" at bounding box center [583, 463] width 96 height 40
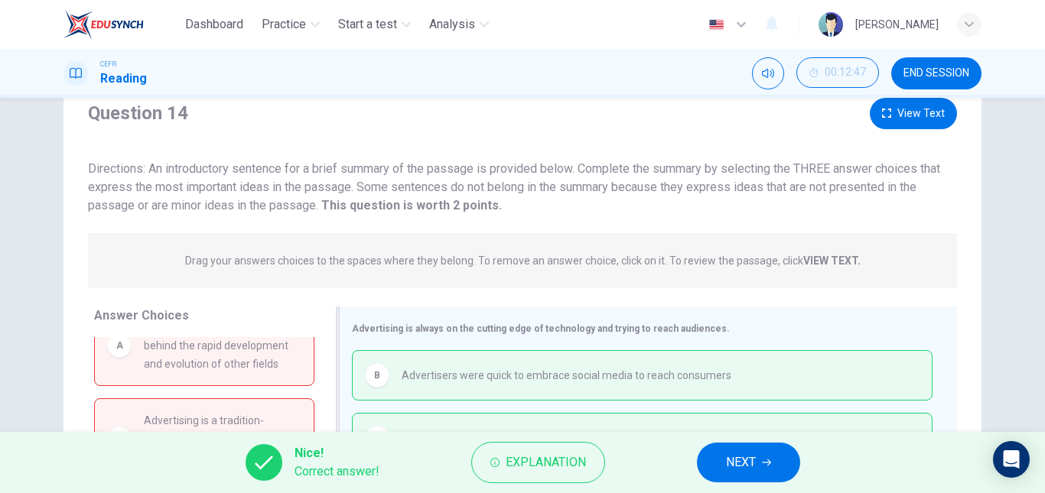
scroll to position [54, 0]
click at [734, 451] on button "NEXT" at bounding box center [748, 463] width 103 height 40
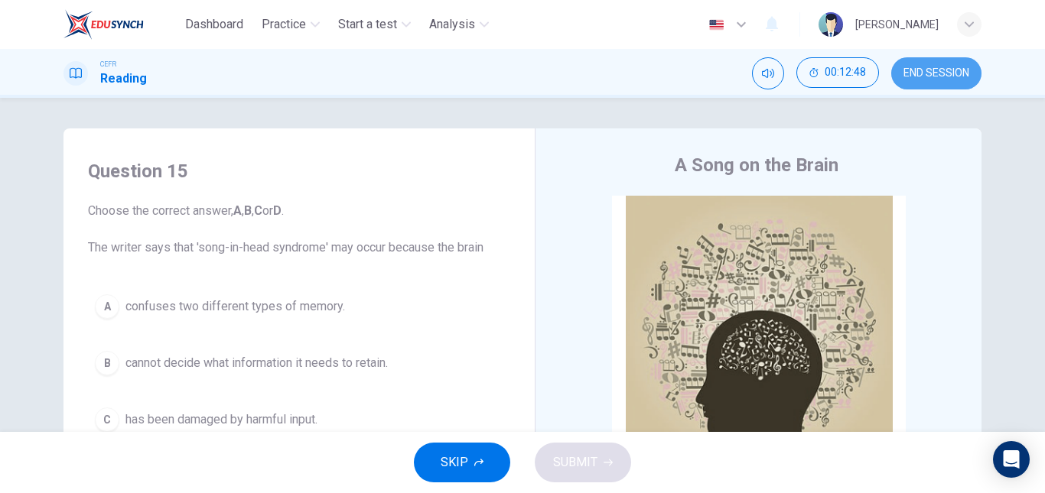
click at [934, 80] on button "END SESSION" at bounding box center [936, 73] width 90 height 32
